Goal: Task Accomplishment & Management: Manage account settings

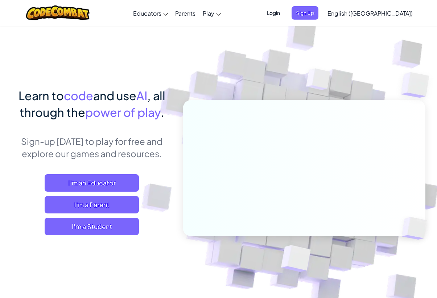
click at [284, 9] on span "Login" at bounding box center [273, 12] width 22 height 13
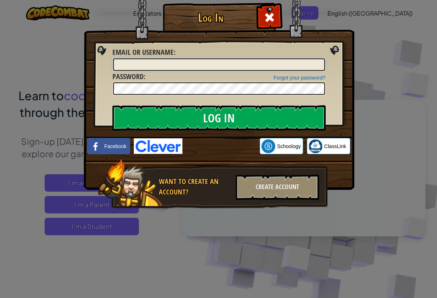
click at [237, 63] on input "Email or Username :" at bounding box center [219, 64] width 212 height 12
click at [220, 114] on input "Log In" at bounding box center [218, 117] width 213 height 25
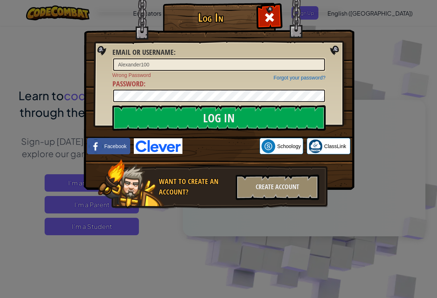
click at [245, 118] on input "Log In" at bounding box center [218, 117] width 213 height 25
click at [143, 64] on input "Alexander100" at bounding box center [219, 64] width 212 height 12
click at [138, 59] on input "Alexander100" at bounding box center [219, 64] width 212 height 12
click at [142, 63] on input "Alexander100" at bounding box center [219, 64] width 212 height 12
click at [137, 66] on input "Alexander100" at bounding box center [219, 64] width 212 height 12
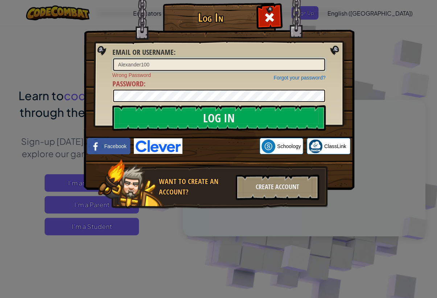
click at [167, 62] on input "Alexander100" at bounding box center [219, 64] width 212 height 12
click at [134, 64] on input "Alexander100" at bounding box center [219, 64] width 212 height 12
click at [137, 65] on input "Alexander100" at bounding box center [219, 64] width 212 height 12
click at [132, 66] on input "Alexander100" at bounding box center [219, 64] width 212 height 12
click at [114, 59] on input "Alexander100" at bounding box center [219, 64] width 212 height 12
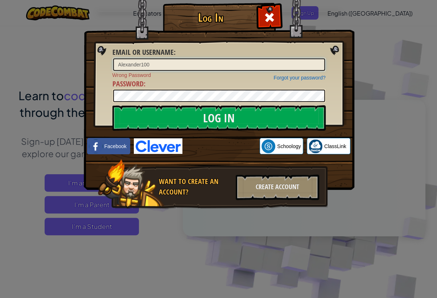
click at [114, 69] on input "Alexander100" at bounding box center [219, 64] width 212 height 12
type input "Alexander 100"
click at [200, 115] on input "Log In" at bounding box center [218, 117] width 213 height 25
